Goal: Task Accomplishment & Management: Manage account settings

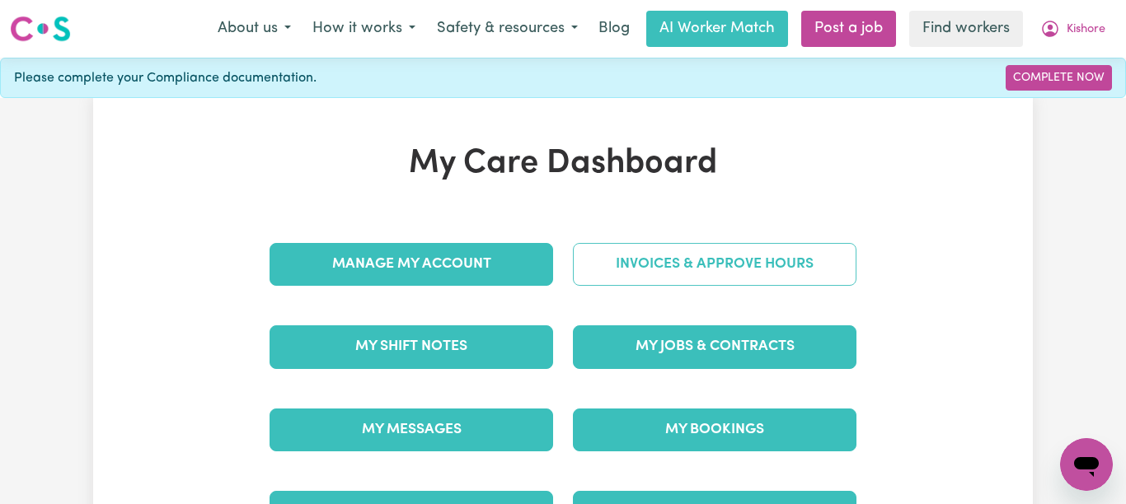
click at [635, 264] on link "Invoices & Approve Hours" at bounding box center [714, 264] width 283 height 43
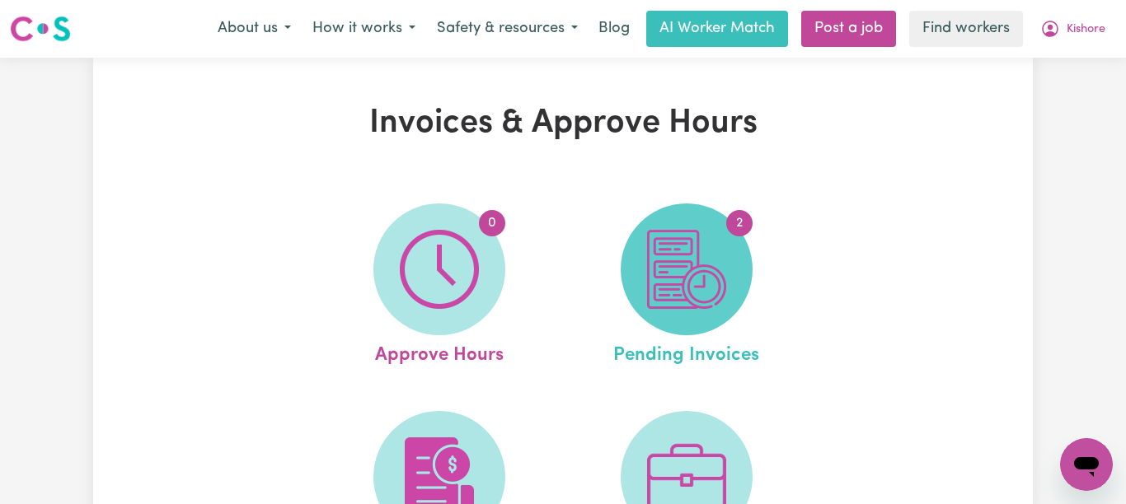
click at [676, 260] on img at bounding box center [686, 269] width 79 height 79
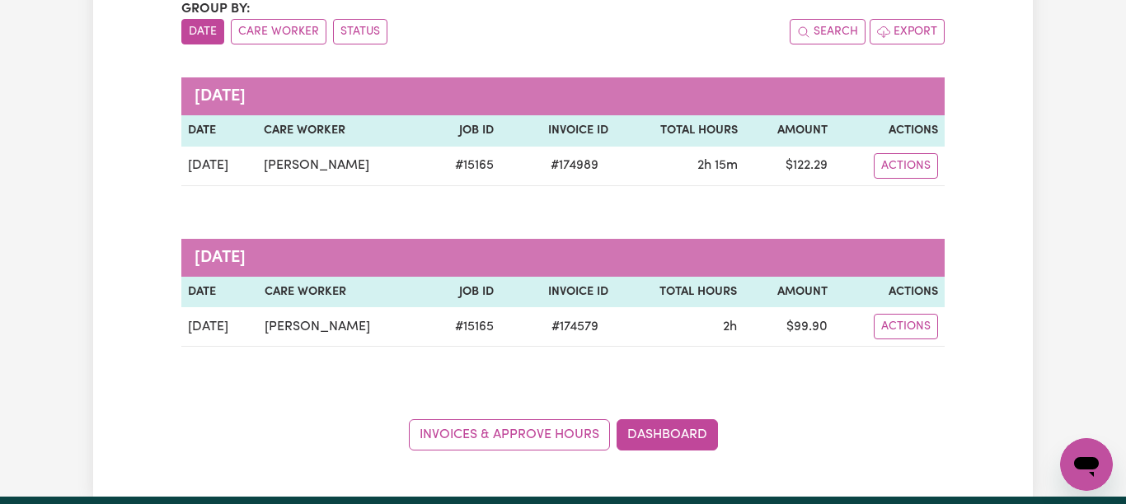
scroll to position [187, 0]
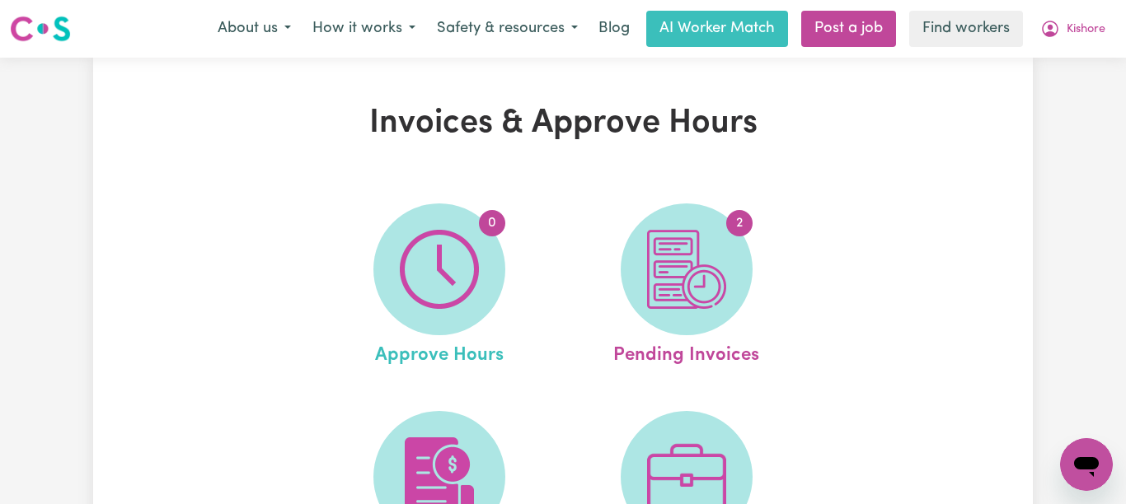
click at [529, 262] on link "0 Approve Hours" at bounding box center [439, 287] width 237 height 166
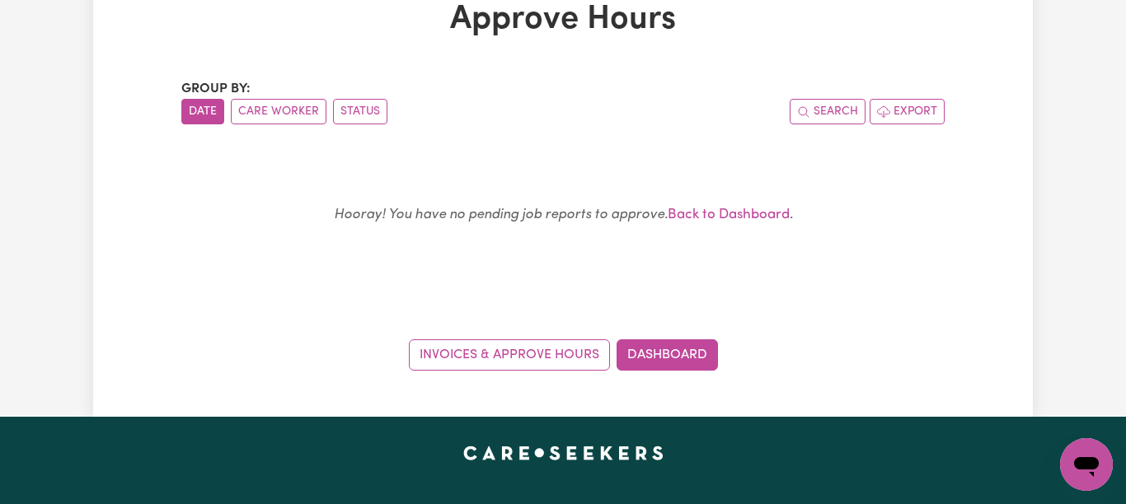
scroll to position [132, 0]
